Goal: Information Seeking & Learning: Find specific fact

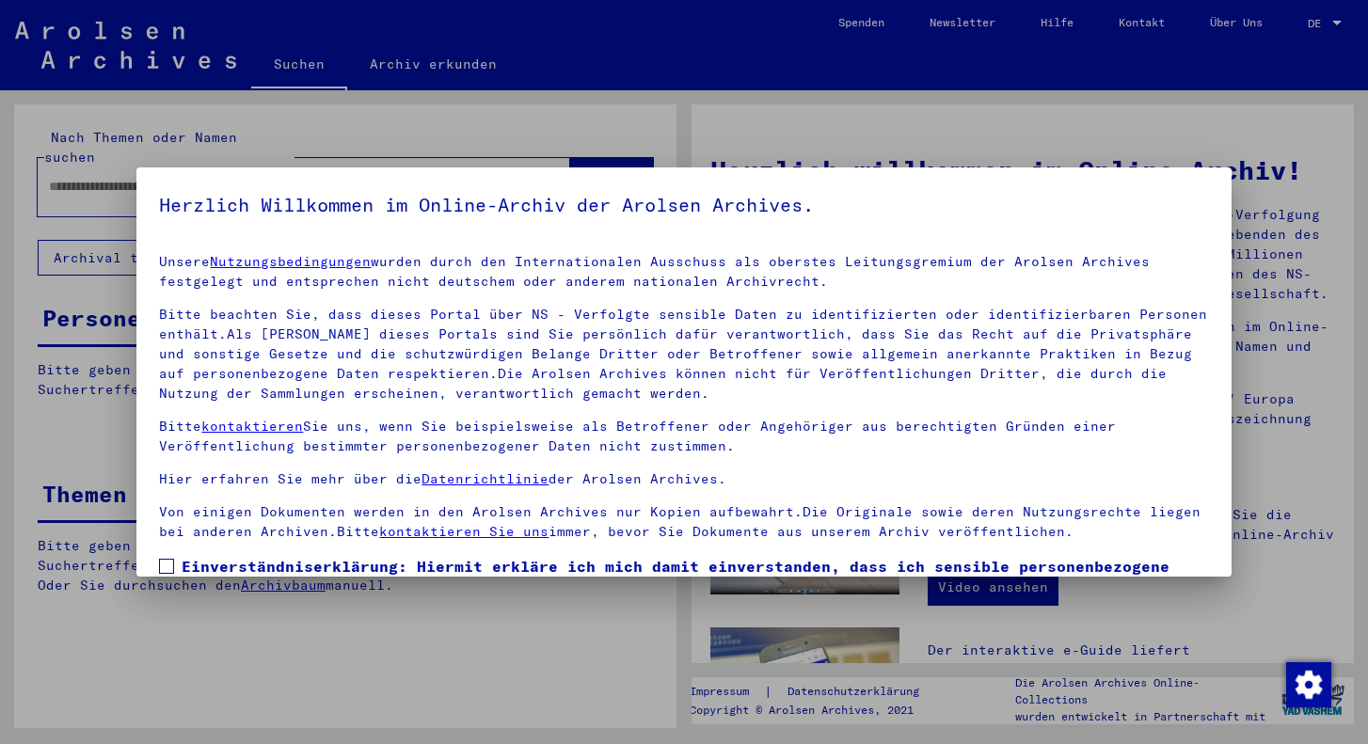
scroll to position [136, 0]
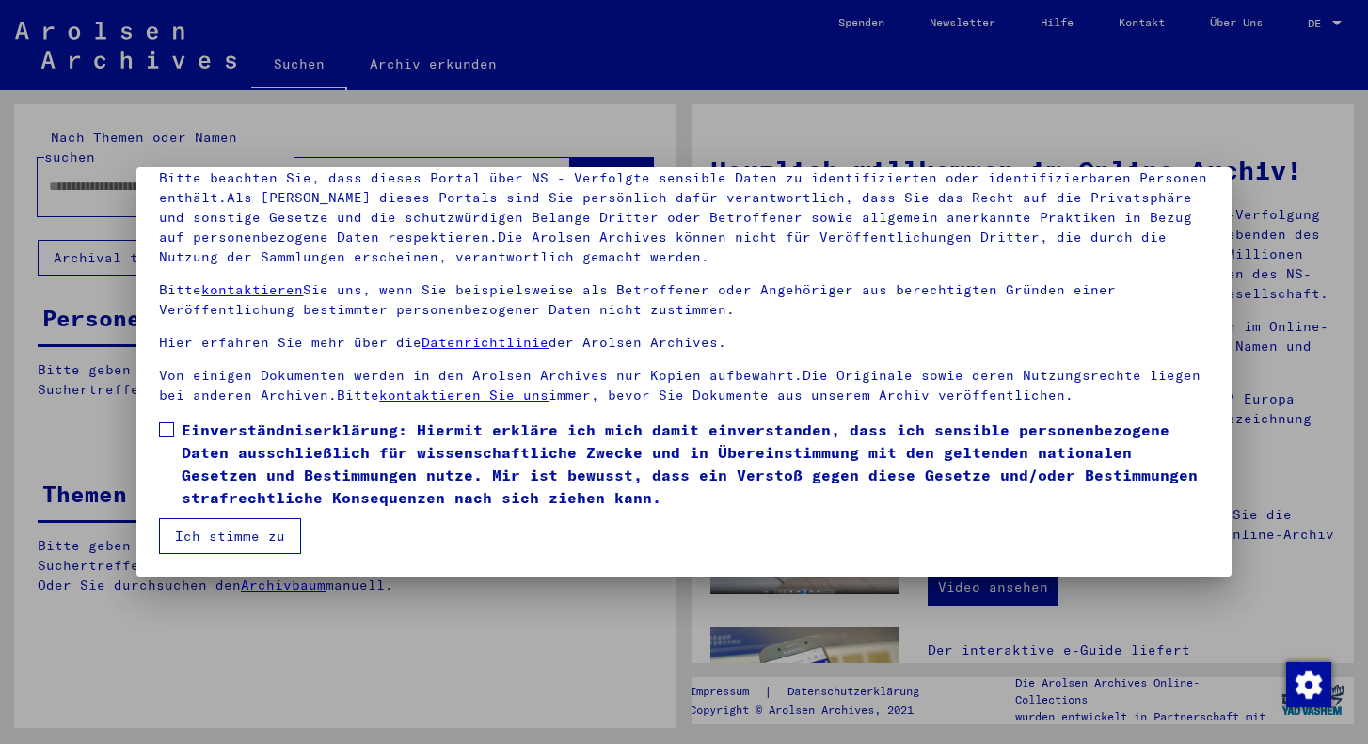
click at [169, 427] on span at bounding box center [166, 429] width 15 height 15
click at [196, 525] on button "Ich stimme zu" at bounding box center [230, 536] width 142 height 36
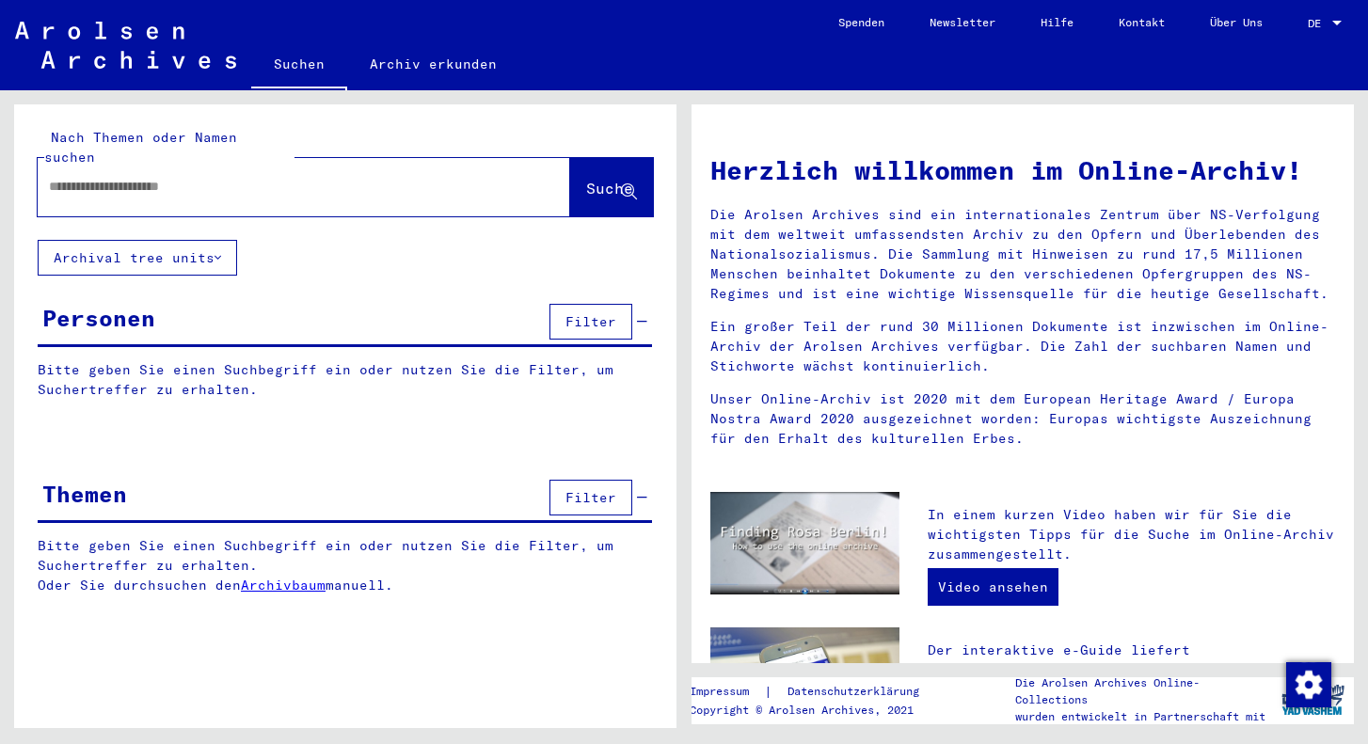
click at [176, 177] on input "text" at bounding box center [281, 187] width 465 height 20
type input "**********"
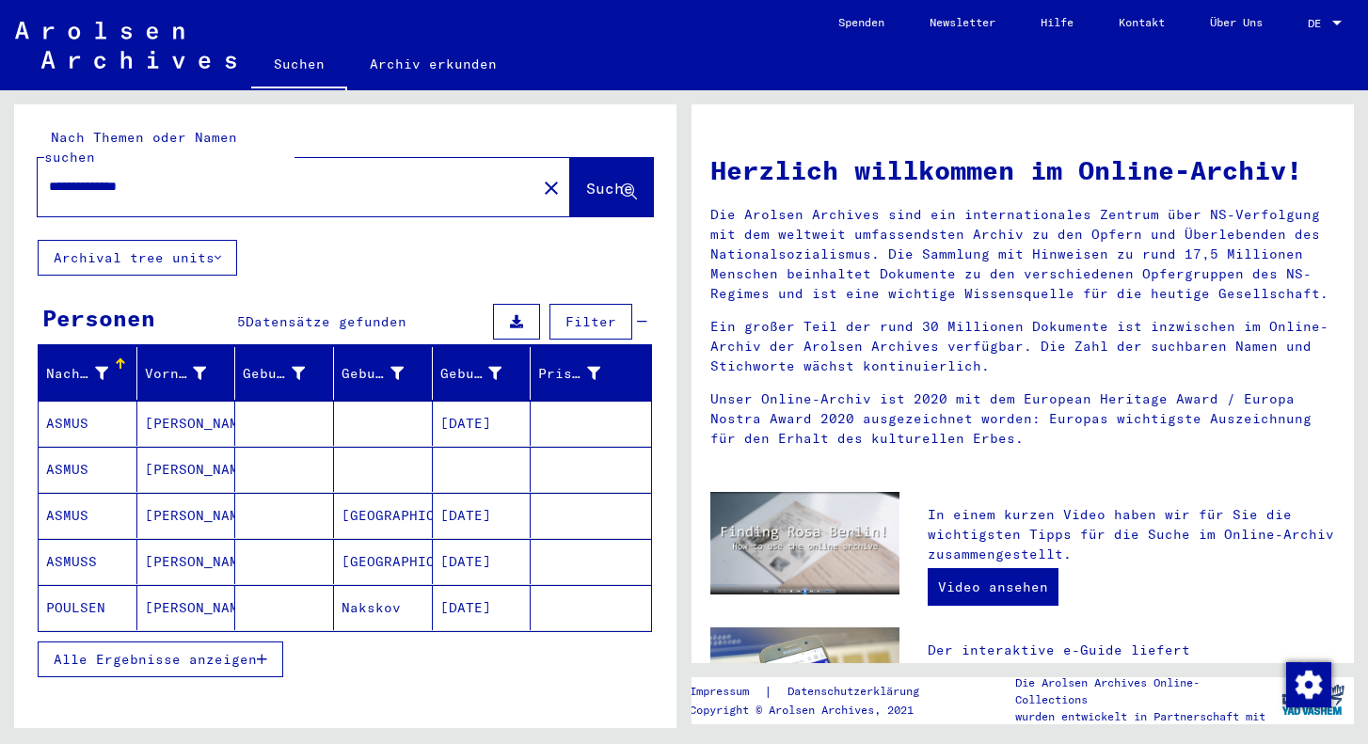
click at [70, 458] on mat-cell "ASMUS" at bounding box center [88, 469] width 99 height 45
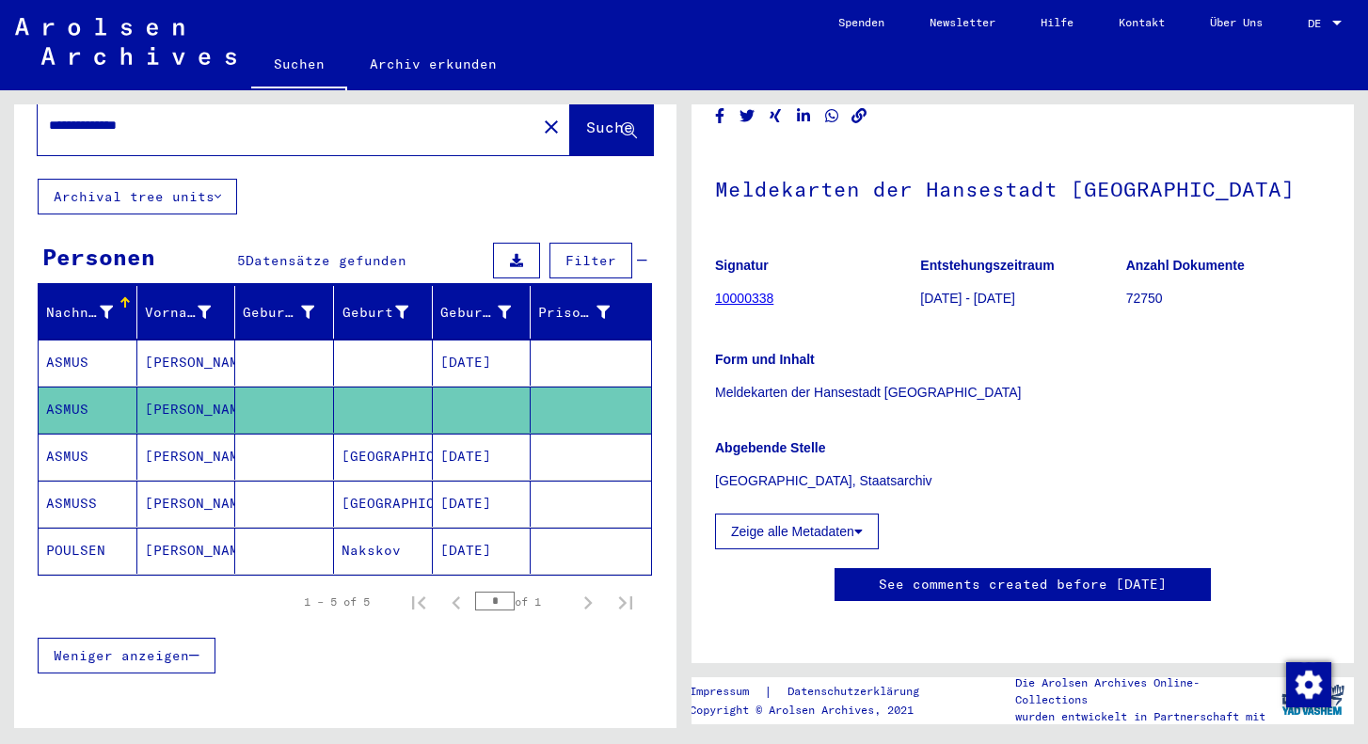
scroll to position [72, 0]
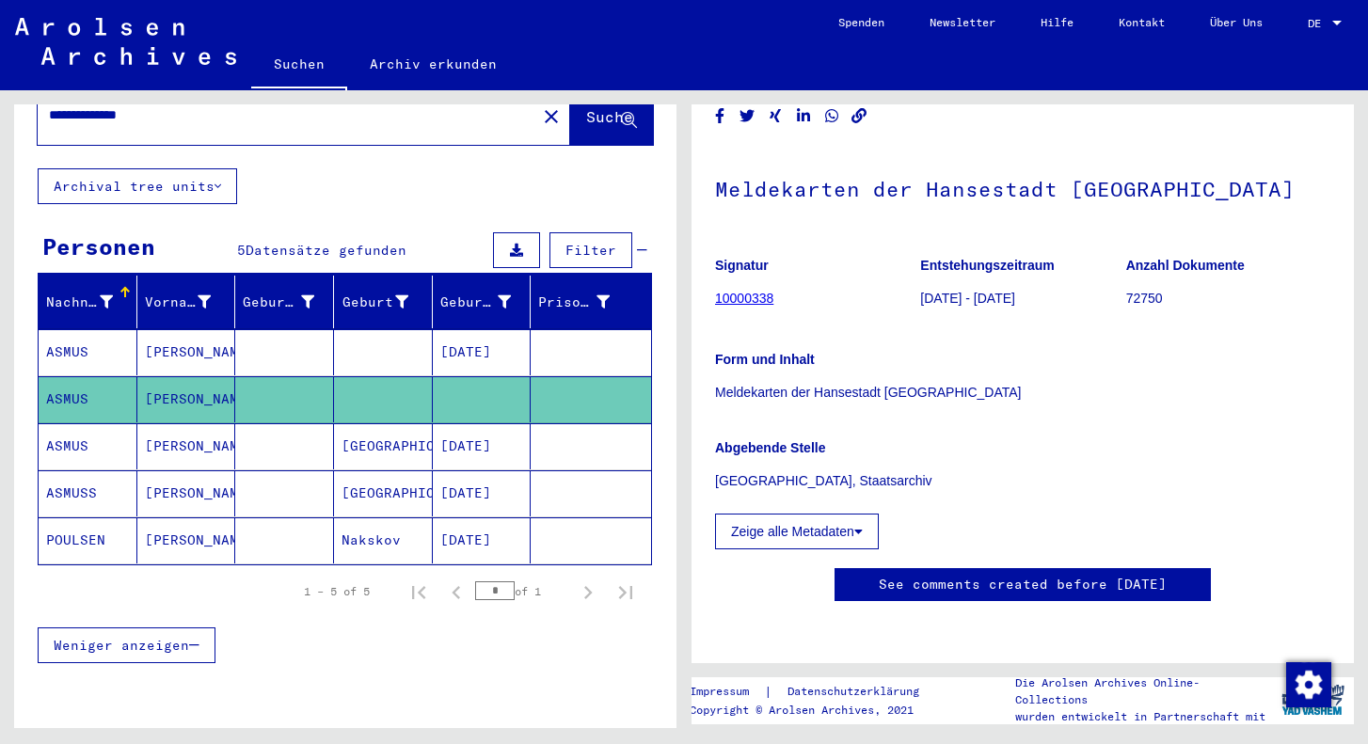
click at [80, 517] on mat-cell "POULSEN" at bounding box center [88, 540] width 99 height 46
